Goal: Information Seeking & Learning: Learn about a topic

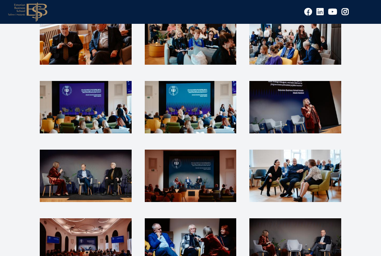
scroll to position [1095, 0]
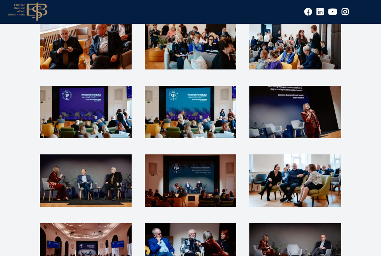
click at [297, 93] on img at bounding box center [295, 112] width 92 height 52
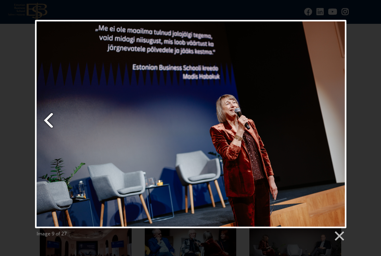
click at [47, 120] on link "Previous image" at bounding box center [88, 124] width 106 height 209
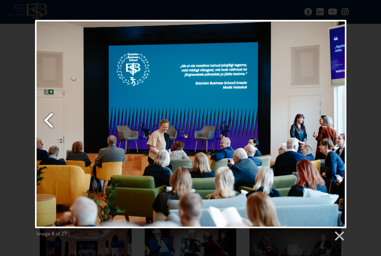
click at [47, 120] on link "Previous image" at bounding box center [88, 124] width 106 height 209
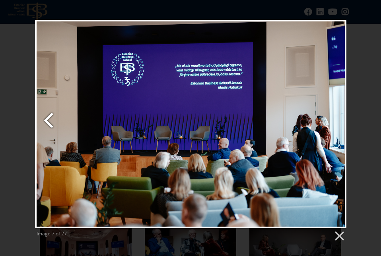
click at [47, 120] on link "Previous image" at bounding box center [88, 124] width 106 height 209
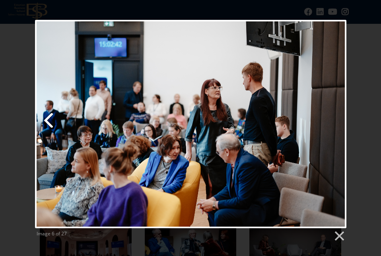
click at [47, 120] on link "Previous image" at bounding box center [88, 124] width 106 height 209
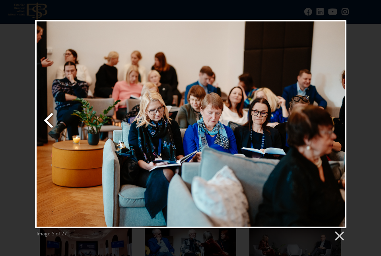
click at [47, 120] on link "Previous image" at bounding box center [88, 124] width 106 height 209
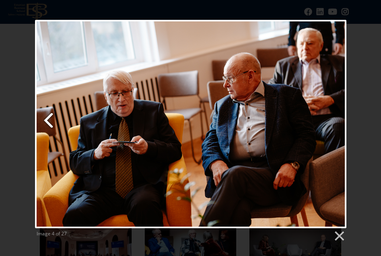
click at [47, 120] on link "Previous image" at bounding box center [88, 124] width 106 height 209
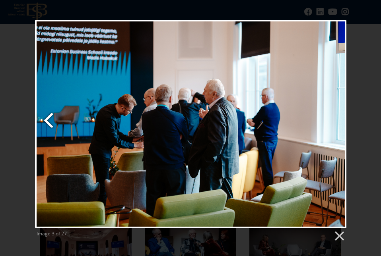
click at [47, 120] on link "Previous image" at bounding box center [88, 124] width 106 height 209
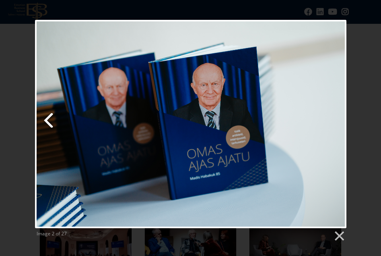
click at [47, 120] on link "Previous image" at bounding box center [88, 124] width 106 height 209
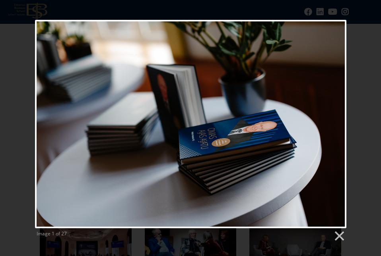
click at [47, 120] on div at bounding box center [190, 124] width 311 height 209
click at [339, 238] on link at bounding box center [339, 237] width 12 height 12
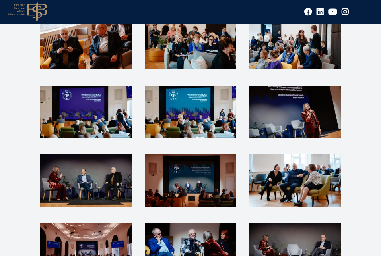
scroll to position [1104, 0]
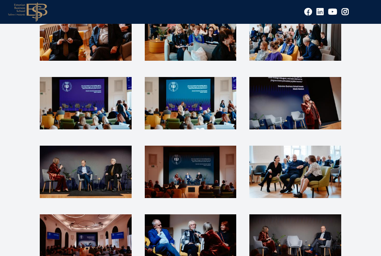
click at [186, 215] on img at bounding box center [191, 241] width 92 height 52
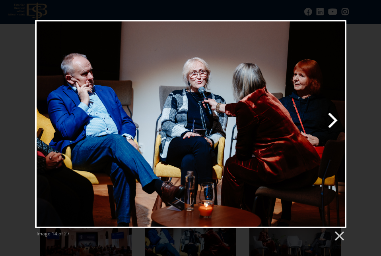
click at [332, 121] on link "Next image" at bounding box center [246, 124] width 199 height 209
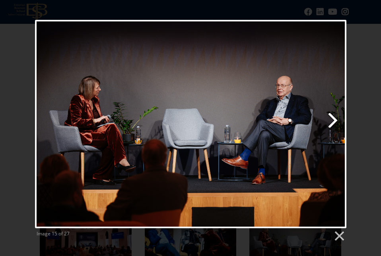
click at [334, 119] on link "Next image" at bounding box center [246, 124] width 199 height 209
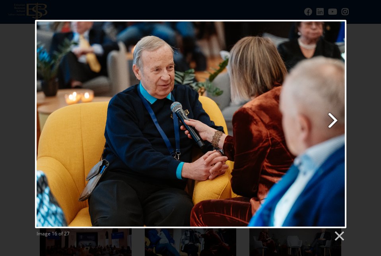
click at [334, 119] on link "Next image" at bounding box center [246, 124] width 199 height 209
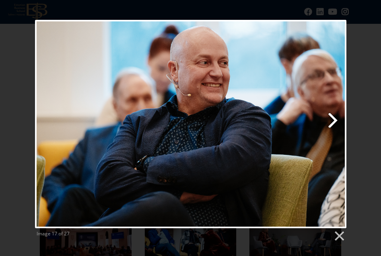
click at [334, 119] on link "Next image" at bounding box center [246, 124] width 199 height 209
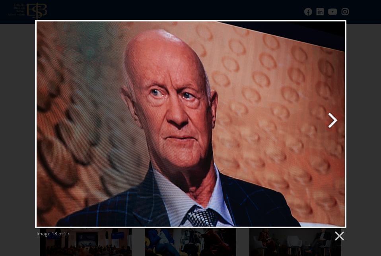
click at [334, 119] on link "Next image" at bounding box center [246, 124] width 199 height 209
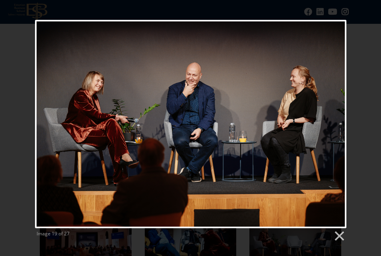
click at [368, 113] on div "Image 19 of 27" at bounding box center [190, 131] width 381 height 223
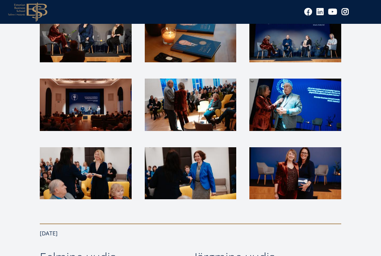
scroll to position [1447, 0]
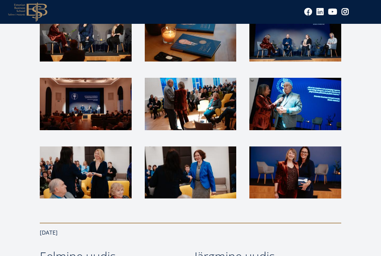
click at [314, 158] on img at bounding box center [295, 173] width 92 height 52
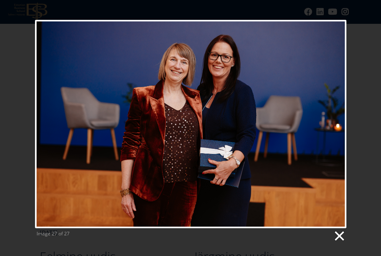
click at [337, 238] on link at bounding box center [339, 237] width 12 height 12
